Goal: Find specific page/section: Find specific page/section

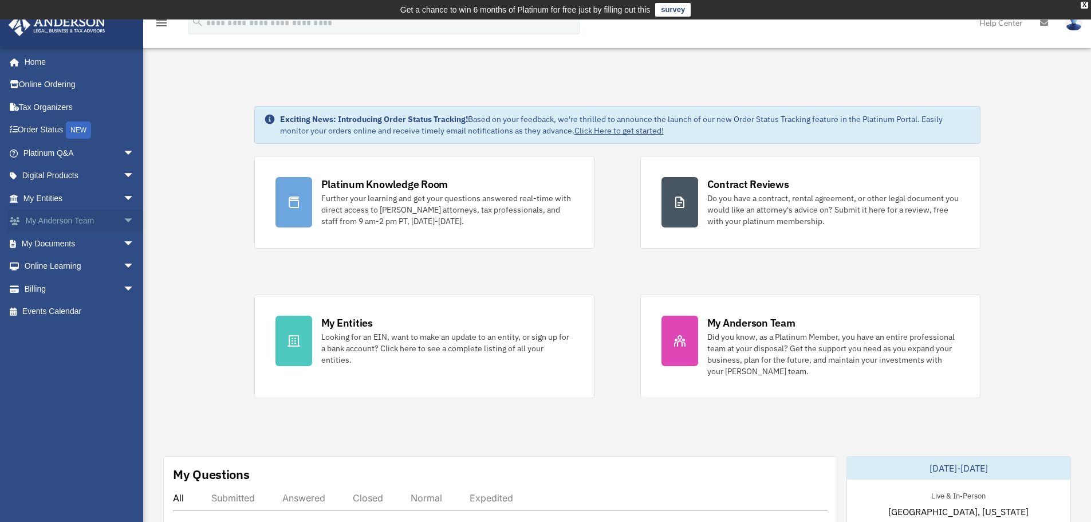
click at [123, 220] on span "arrow_drop_down" at bounding box center [134, 221] width 23 height 23
click at [123, 310] on span "arrow_drop_down" at bounding box center [134, 311] width 23 height 23
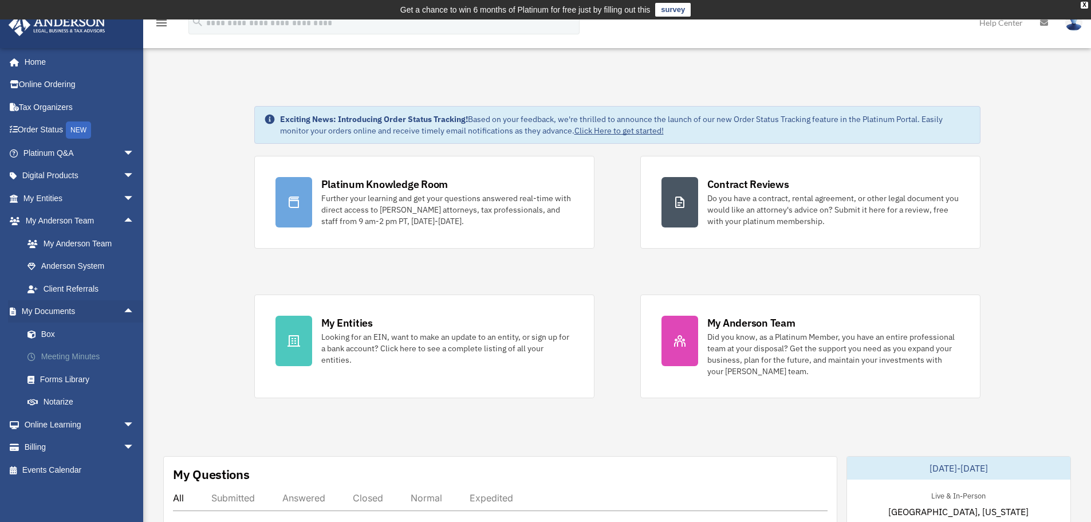
click at [72, 350] on link "Meeting Minutes" at bounding box center [84, 356] width 136 height 23
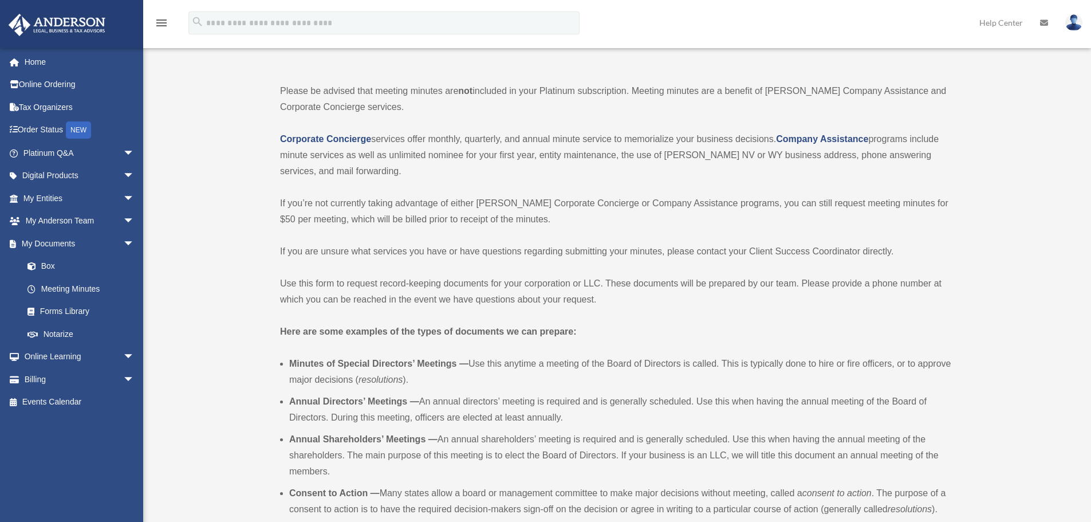
scroll to position [172, 0]
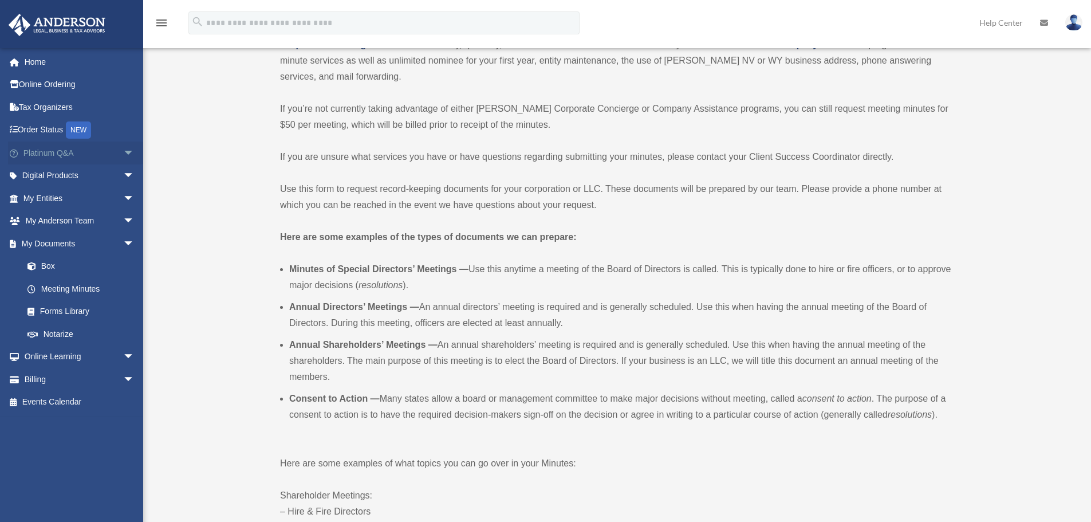
click at [123, 154] on span "arrow_drop_down" at bounding box center [134, 152] width 23 height 23
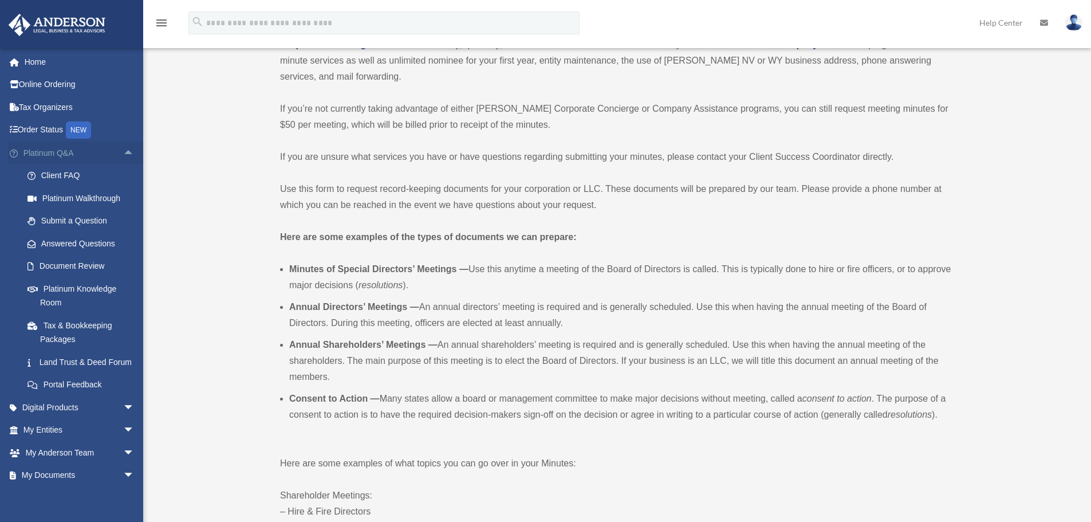
click at [125, 149] on span "arrow_drop_up" at bounding box center [134, 152] width 23 height 23
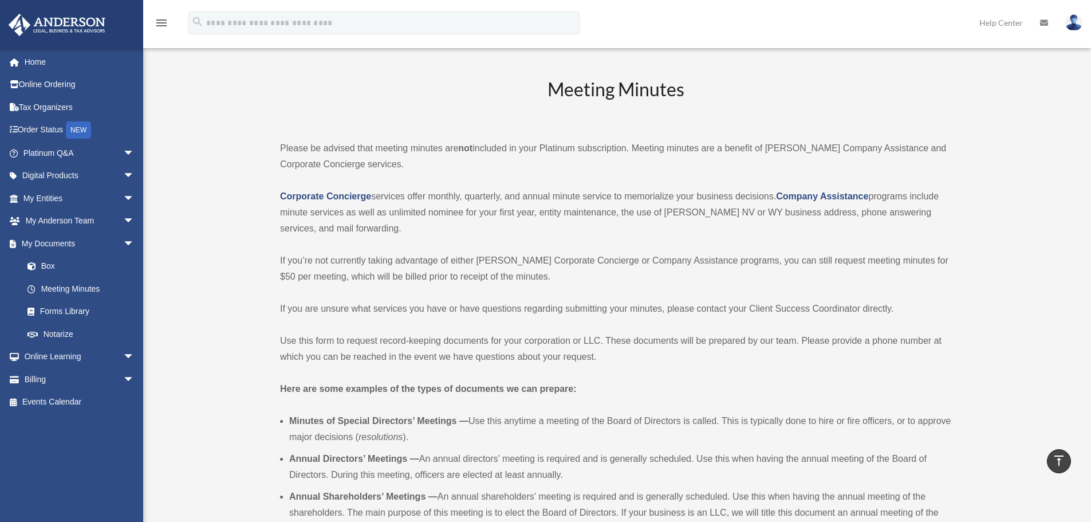
scroll to position [0, 0]
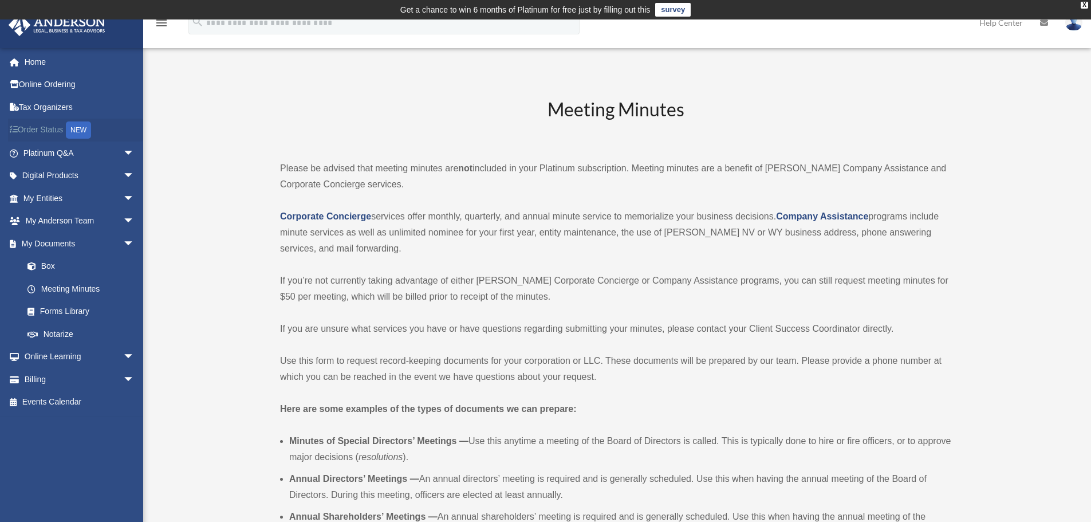
click at [41, 133] on link "Order Status NEW" at bounding box center [80, 130] width 144 height 23
click at [1073, 26] on img at bounding box center [1073, 22] width 17 height 17
click at [831, 98] on link "Logout" at bounding box center [888, 99] width 115 height 23
